Goal: Transaction & Acquisition: Purchase product/service

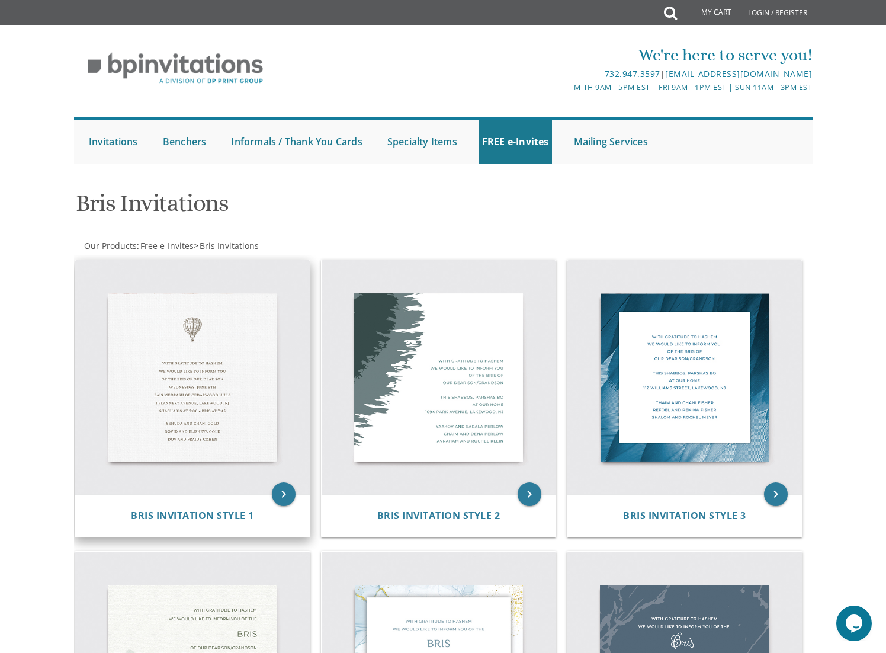
click at [167, 357] on img at bounding box center [192, 377] width 235 height 235
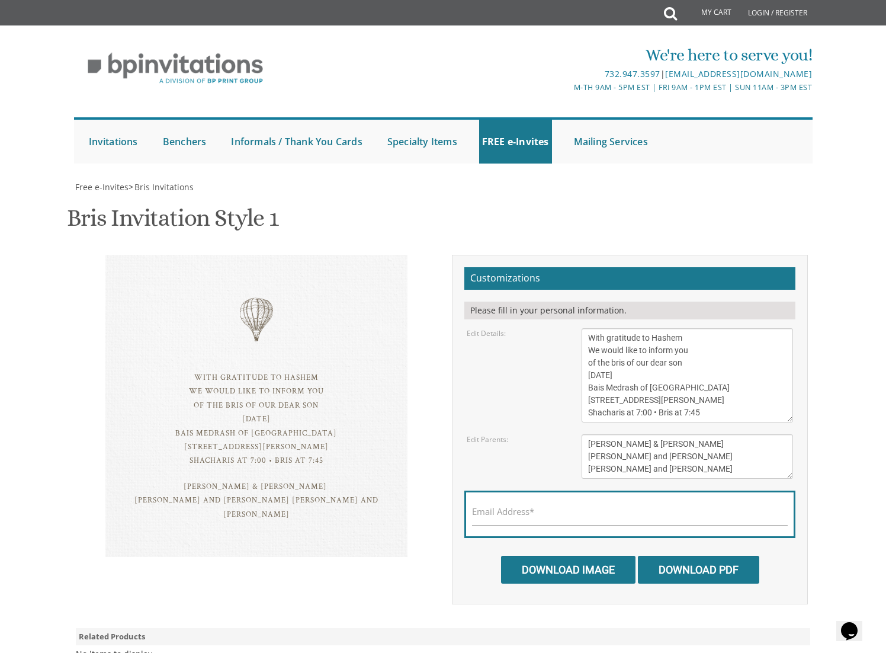
scroll to position [15, 0]
click at [634, 360] on textarea "With gratitude to Hashem We would like to inform you of the bris of our dear so…" at bounding box center [688, 375] width 212 height 94
